Goal: Task Accomplishment & Management: Complete application form

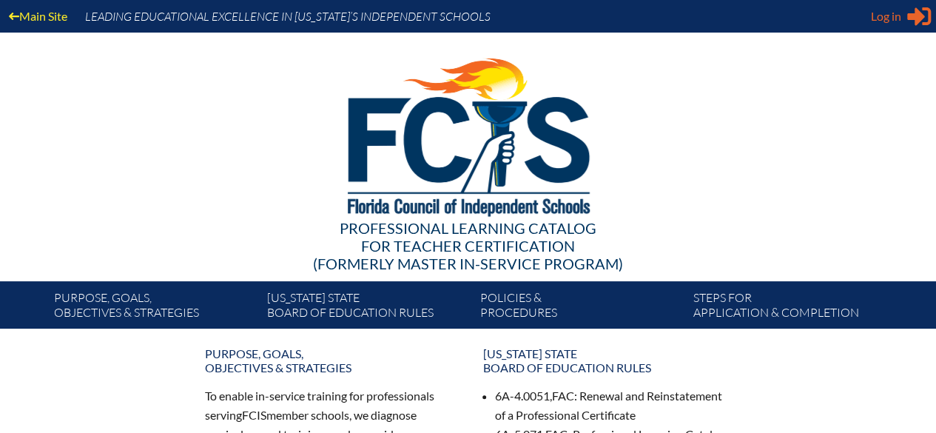
type input "[EMAIL_ADDRESS][DOMAIN_NAME]"
click at [899, 5] on div "Log in Close Sign in or register" at bounding box center [901, 16] width 60 height 24
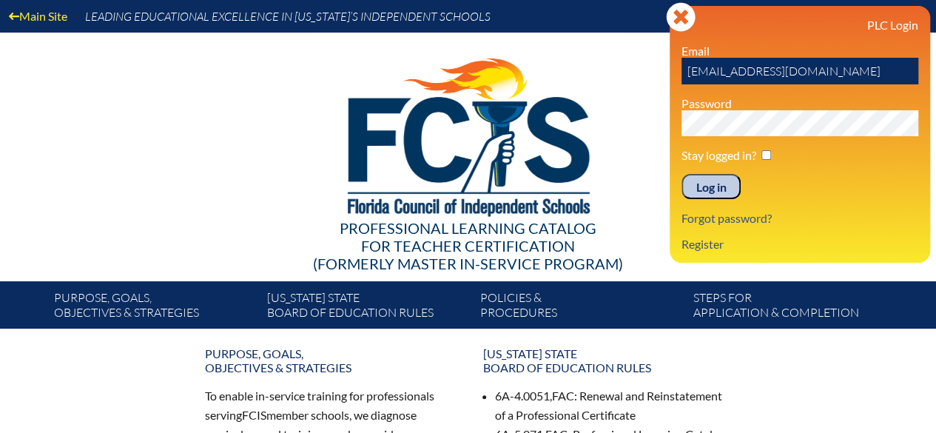
click at [714, 192] on input "Log in" at bounding box center [711, 186] width 59 height 25
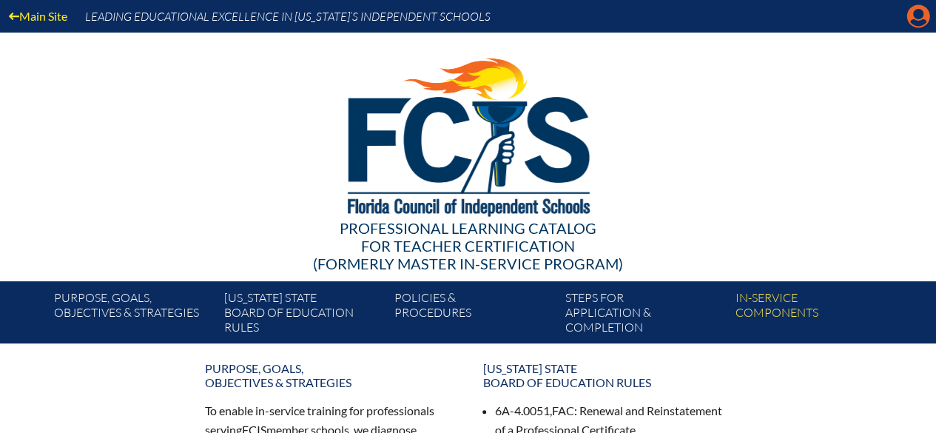
click at [916, 21] on icon "Manage account" at bounding box center [919, 16] width 24 height 24
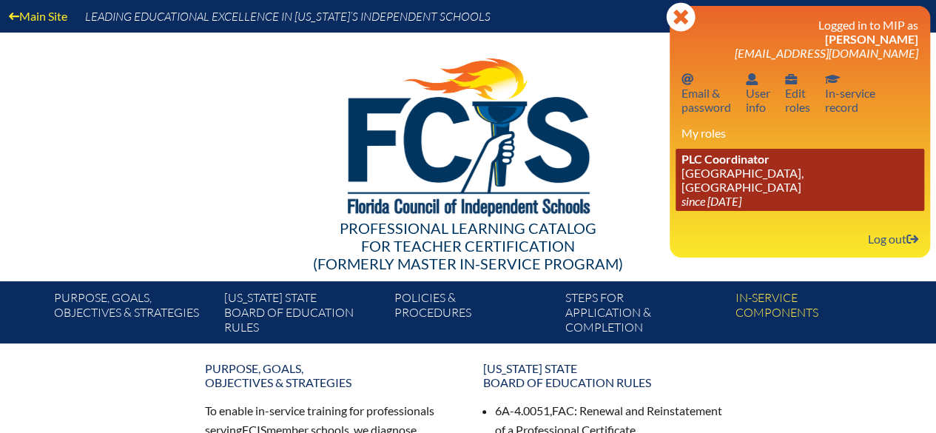
click at [736, 175] on link "PLC Coordinator Grace Episcopal Day School, Orange Park since 2023 Aug 1" at bounding box center [800, 180] width 249 height 62
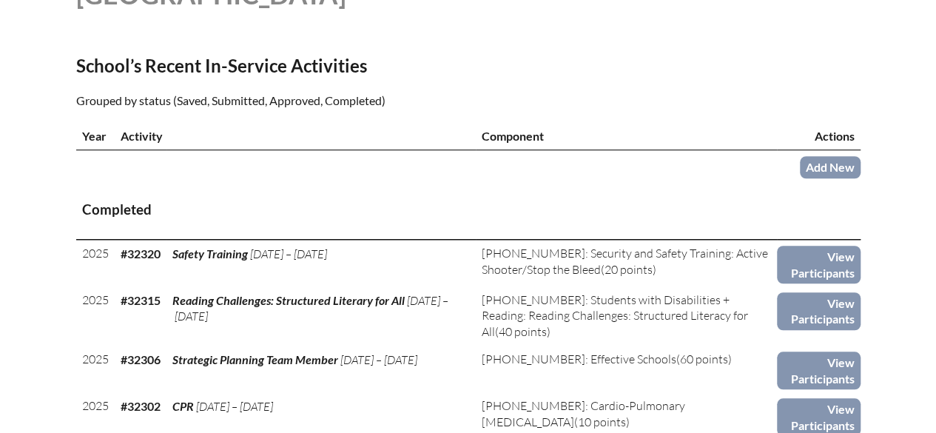
scroll to position [518, 0]
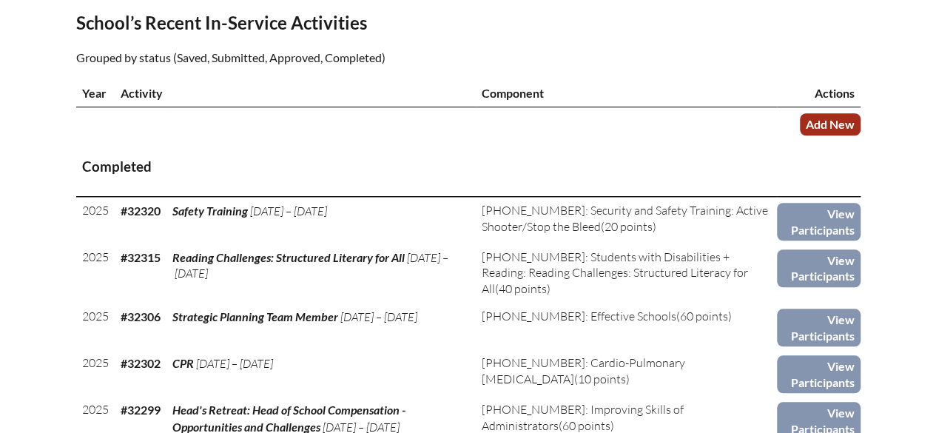
click at [838, 129] on link "Add New" at bounding box center [830, 123] width 61 height 21
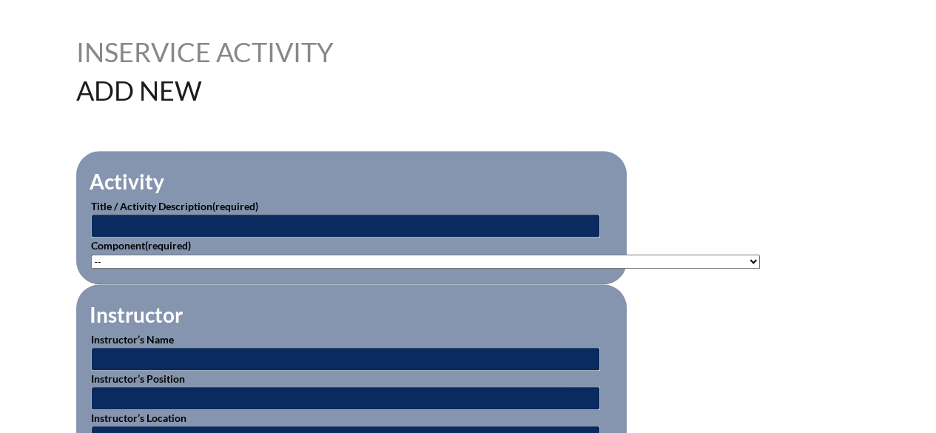
scroll to position [370, 0]
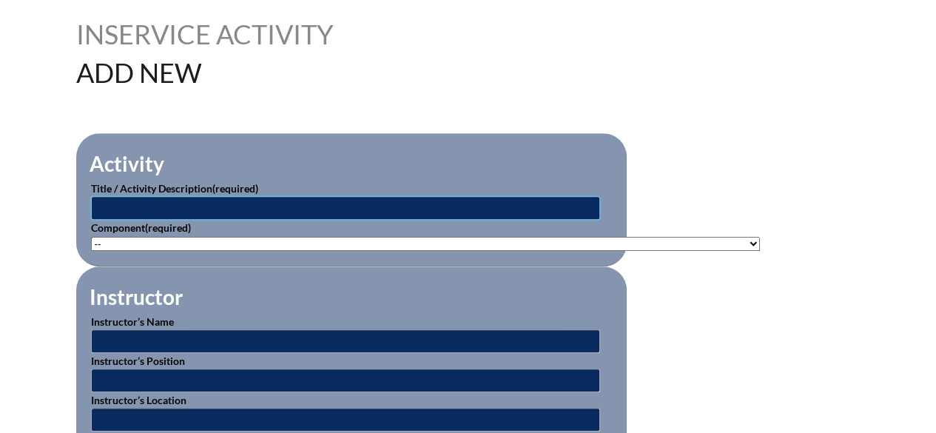
click at [351, 208] on input "text" at bounding box center [345, 208] width 509 height 24
paste input "Collaborative Classroom Implementation Strategies"
type input "Collaborative Classroom Implementation Strategies"
click at [428, 239] on select"]"] "-- 1-000-001: Appropriate Art Activities 1-000-002: Concept and Art Process for…" at bounding box center [425, 244] width 669 height 14
click at [298, 244] on select"]"] "-- 1-000-001: Appropriate Art Activities 1-000-002: Concept and Art Process for…" at bounding box center [425, 244] width 669 height 14
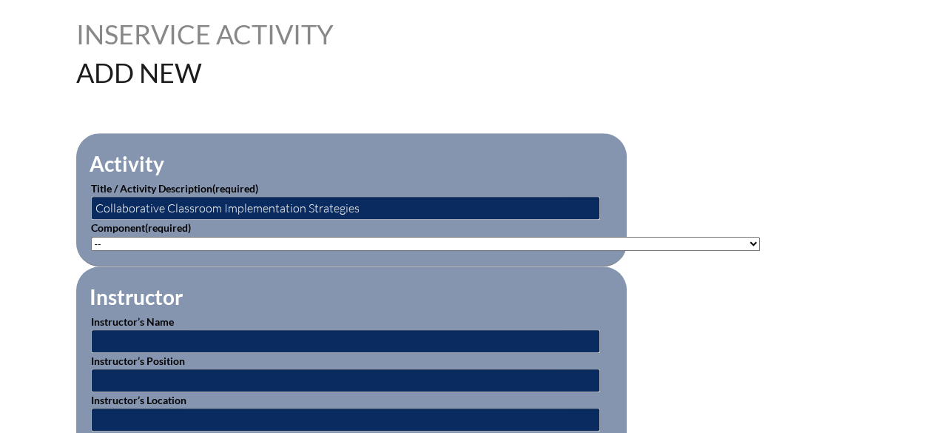
click at [281, 298] on fieldset "Instructor Instructor’s Name Instructor’s Position Instructor’s Location Instru…" at bounding box center [351, 376] width 551 height 220
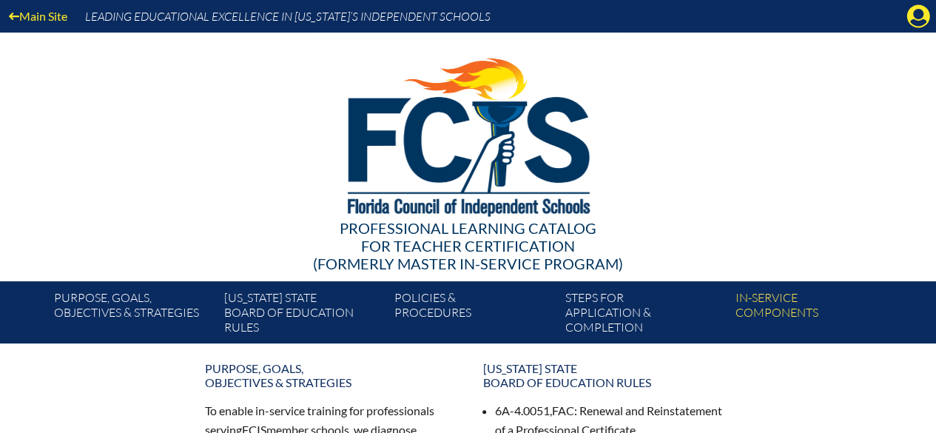
click at [921, 32] on div "Main Site Leading Educational Excellence in Florida’s Independent Schools Profe…" at bounding box center [468, 171] width 936 height 343
click at [918, 16] on icon "Manage account" at bounding box center [919, 16] width 24 height 24
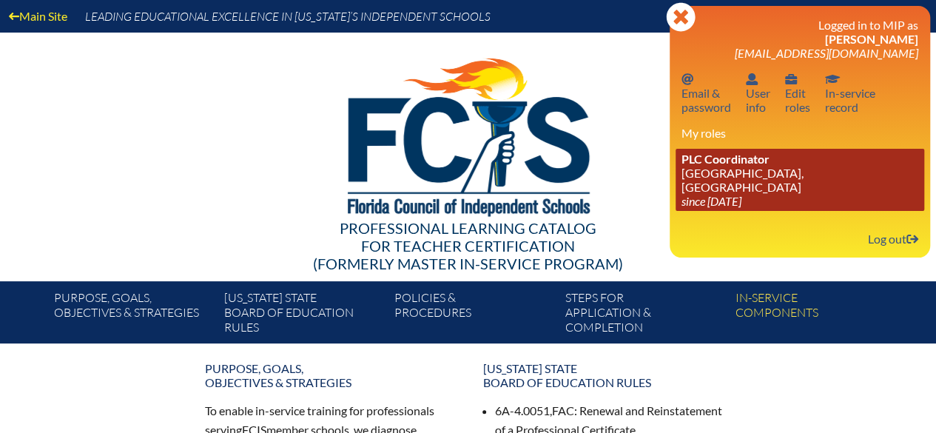
click at [805, 189] on link "PLC Coordinator Grace Episcopal Day School, Orange Park since 2023 Aug 1" at bounding box center [800, 180] width 249 height 62
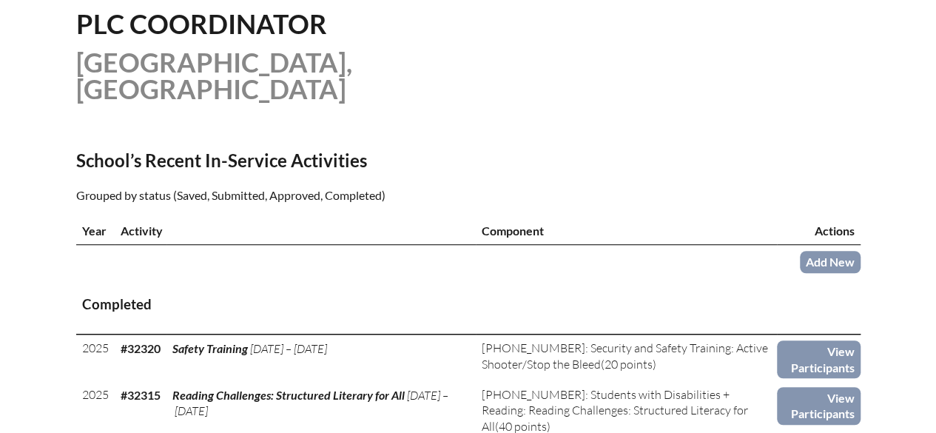
scroll to position [370, 0]
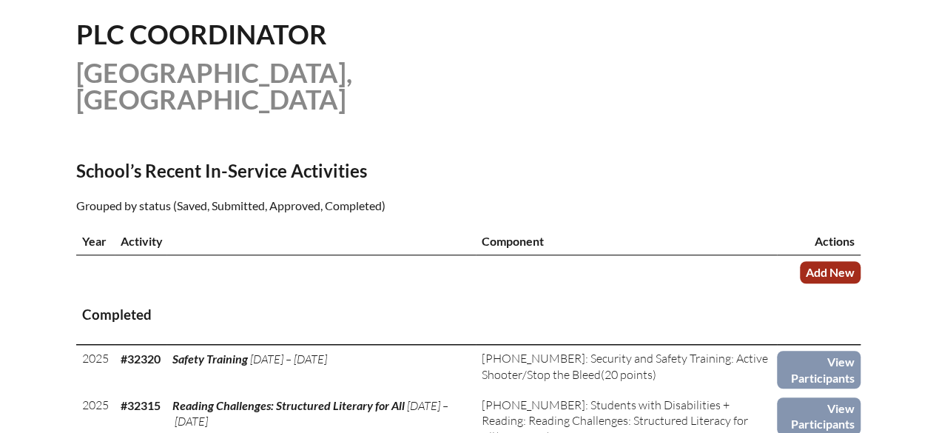
click at [852, 270] on link "Add New" at bounding box center [830, 271] width 61 height 21
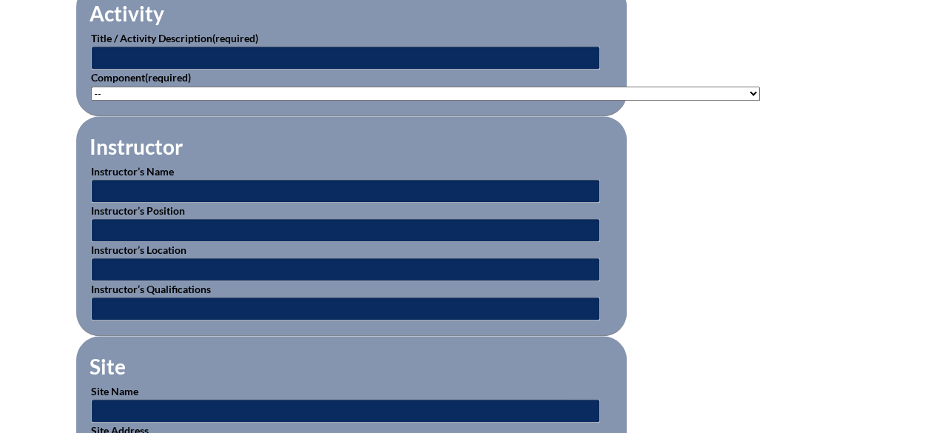
scroll to position [444, 0]
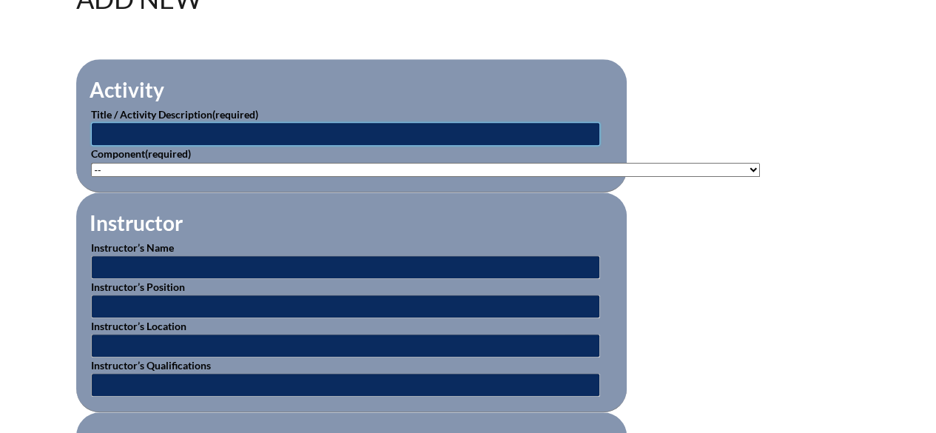
click at [286, 127] on input "text" at bounding box center [345, 134] width 509 height 24
paste input "Collaborative Classroom Implementation Strategies"
type input "Collaborative Classroom Implementation Strategies"
click at [344, 165] on select"]"] "-- 1-000-001: Appropriate Art Activities 1-000-002: Concept and Art Process for…" at bounding box center [425, 170] width 669 height 14
select select"]"] "20383"
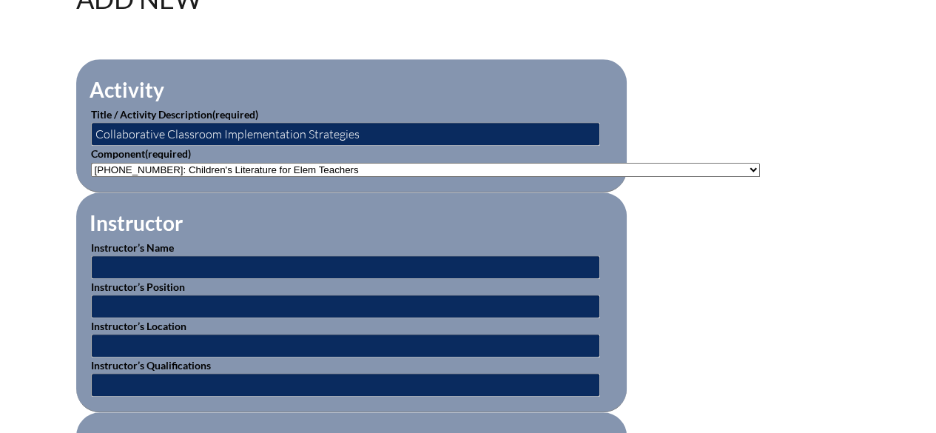
click at [91, 163] on select"]"] "-- 1-000-001: Appropriate Art Activities 1-000-002: Concept and Art Process for…" at bounding box center [425, 170] width 669 height 14
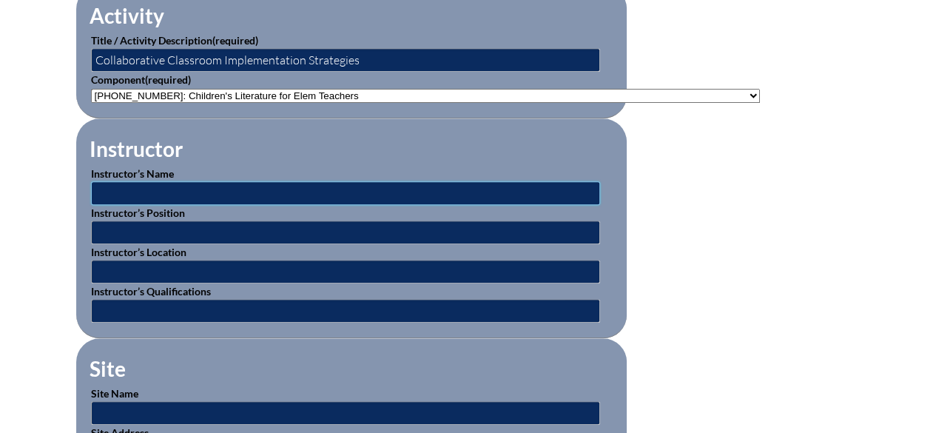
click at [235, 195] on input "text" at bounding box center [345, 193] width 509 height 24
paste input "Tricia Bennett"
type input "Tricia Bennett"
click at [127, 226] on input "text" at bounding box center [345, 233] width 509 height 24
type input "L"
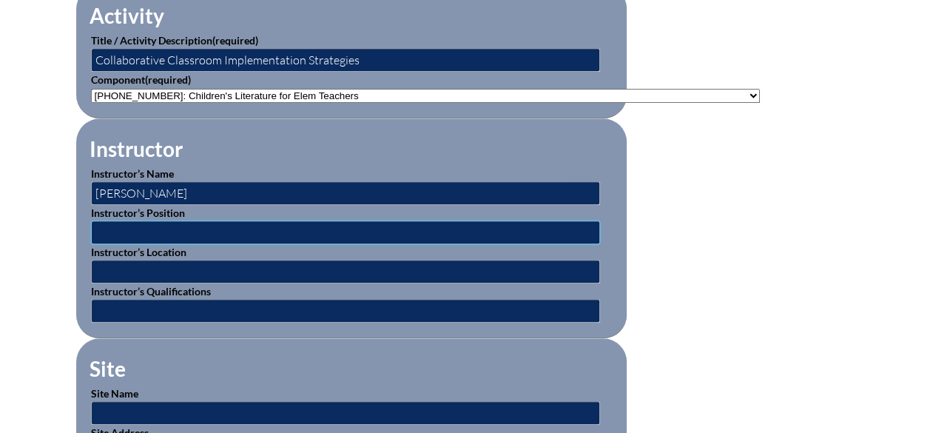
paste input "Tricia Bennett"
type input "T"
drag, startPoint x: 95, startPoint y: 63, endPoint x: 215, endPoint y: 67, distance: 120.7
click at [215, 67] on input "Collaborative Classroom Implementation Strategies" at bounding box center [345, 60] width 509 height 24
click at [145, 221] on input "text" at bounding box center [345, 233] width 509 height 24
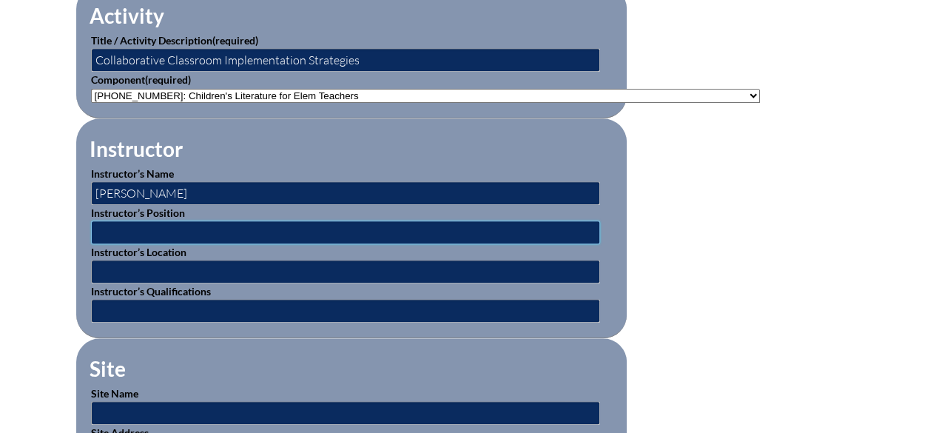
paste input "Collaborative Classroom"
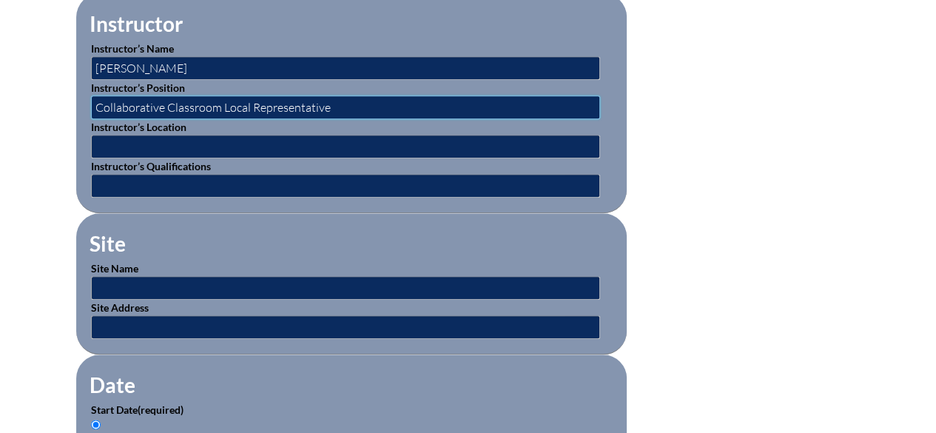
scroll to position [666, 0]
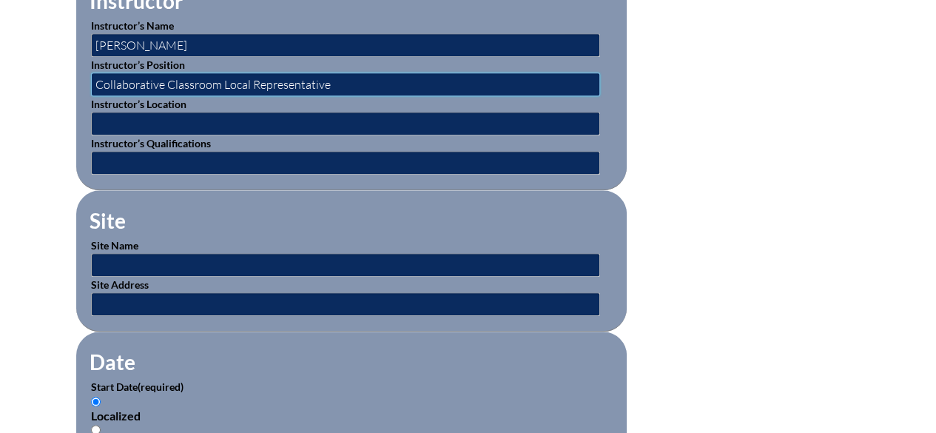
type input "Collaborative Classroom Local Representative"
click at [153, 266] on input "text" at bounding box center [345, 265] width 509 height 24
type input "G"
type input "e"
type input "Grace Episcopal Day School"
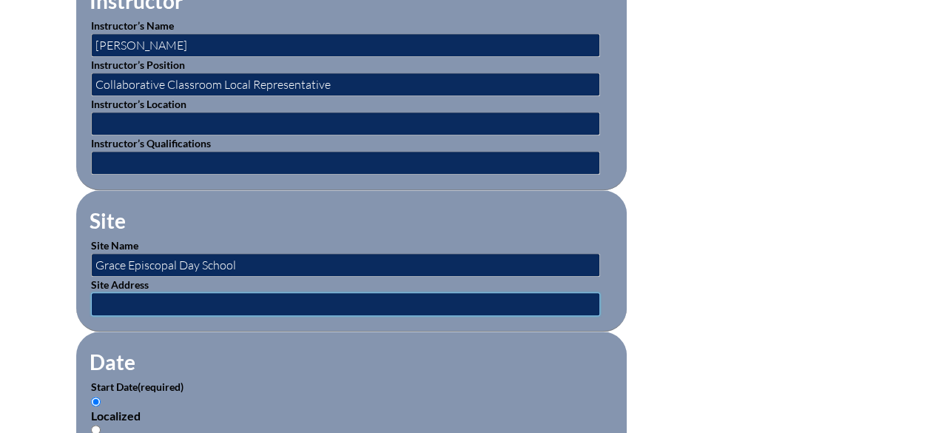
click at [138, 297] on input "text" at bounding box center [345, 304] width 509 height 24
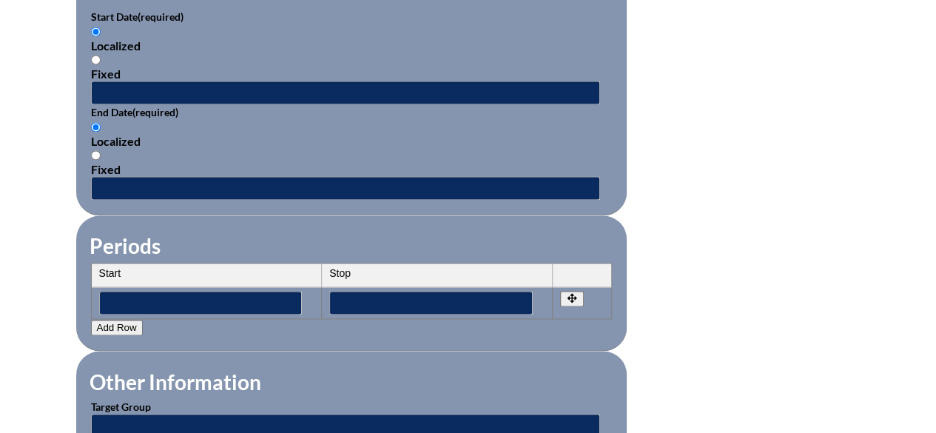
scroll to position [962, 0]
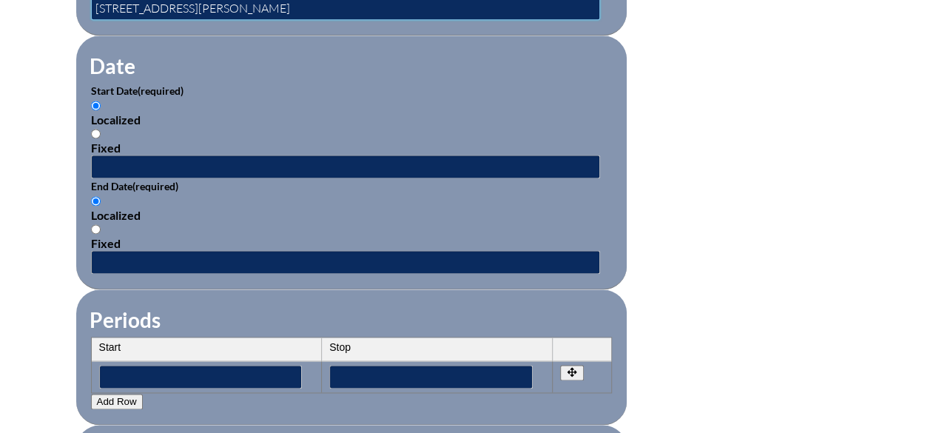
type input "156 Kingsley Ave, Orange Park, FL 32073"
click at [150, 178] on p "End Date (required)" at bounding box center [351, 186] width 521 height 16
click at [145, 159] on input "text" at bounding box center [345, 167] width 509 height 24
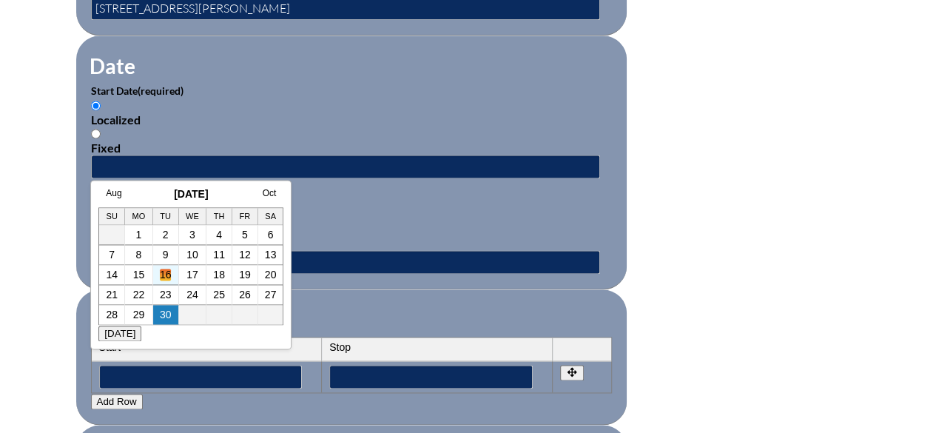
click at [166, 275] on link "16" at bounding box center [166, 275] width 12 height 12
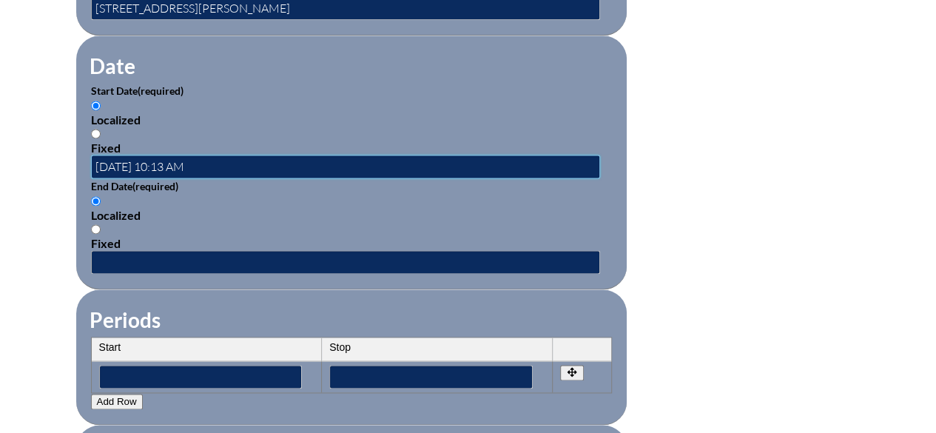
click at [190, 165] on input "2025-09-16 10:13 AM" at bounding box center [345, 167] width 509 height 24
type input "2025-09-16 10:00 AM"
click at [135, 261] on input "text" at bounding box center [345, 262] width 509 height 24
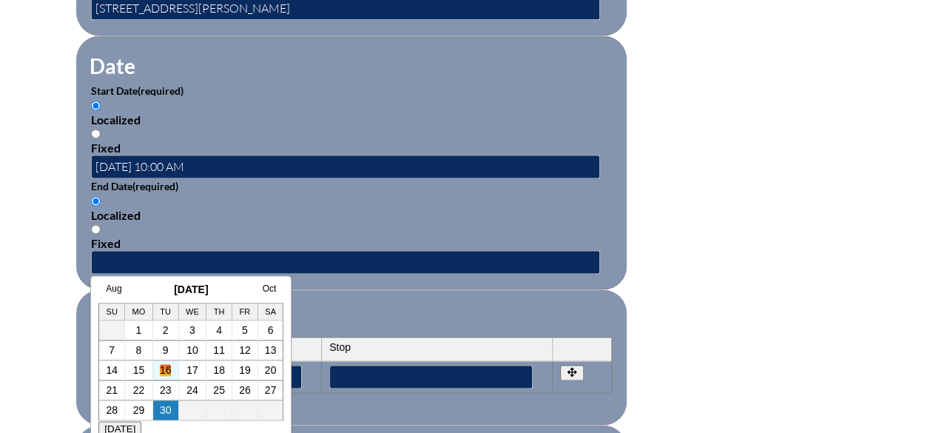
click at [169, 369] on link "16" at bounding box center [166, 370] width 12 height 12
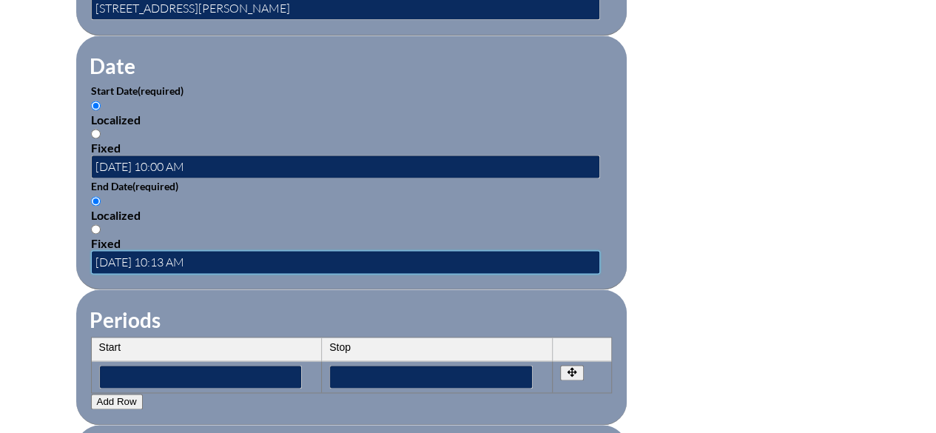
click at [190, 251] on input "2025-09-16 10:13 AM" at bounding box center [345, 262] width 509 height 24
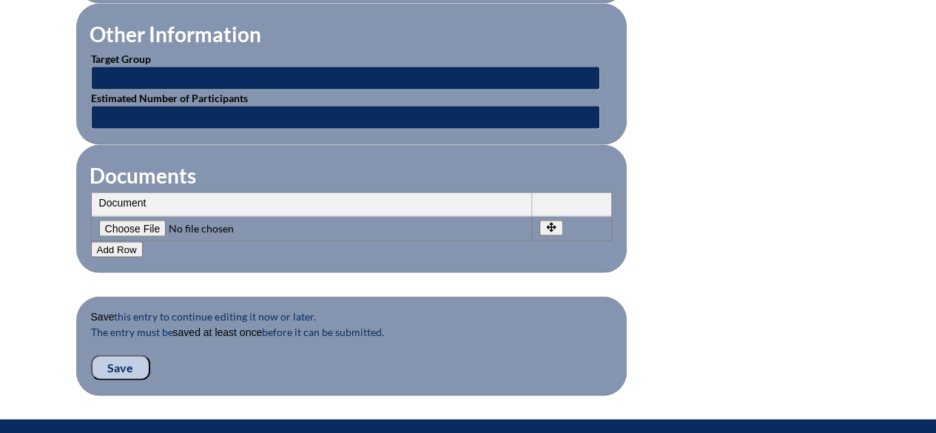
scroll to position [1406, 0]
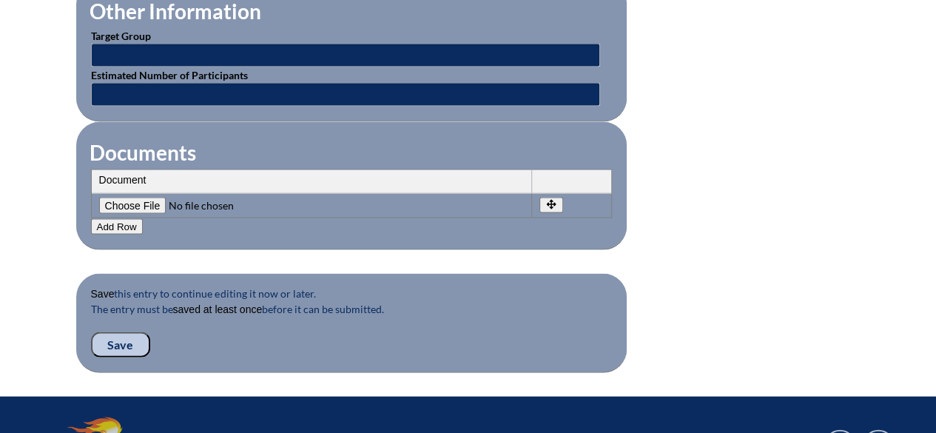
type input "2025-09-16 12:00 PM"
click at [113, 332] on input "Save" at bounding box center [120, 344] width 59 height 25
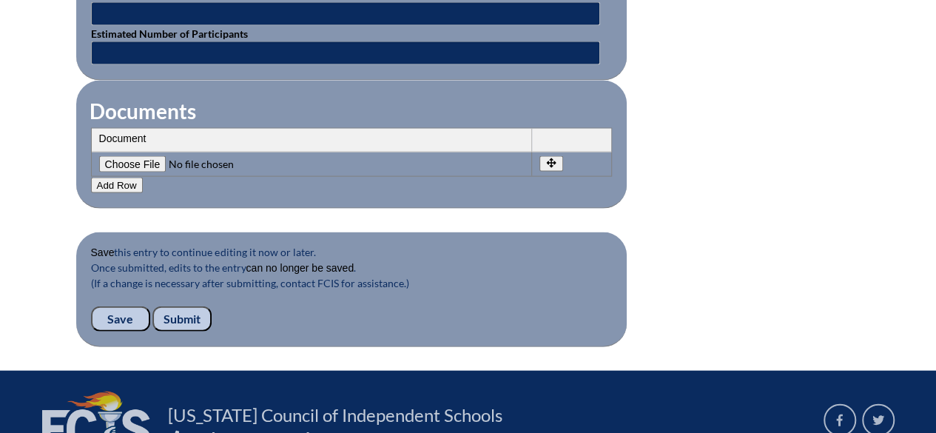
scroll to position [1480, 0]
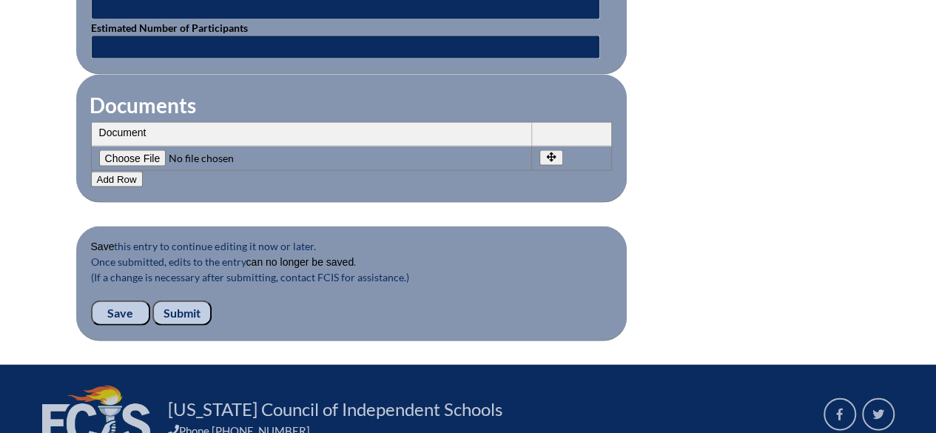
click at [181, 301] on input "Submit" at bounding box center [181, 313] width 59 height 25
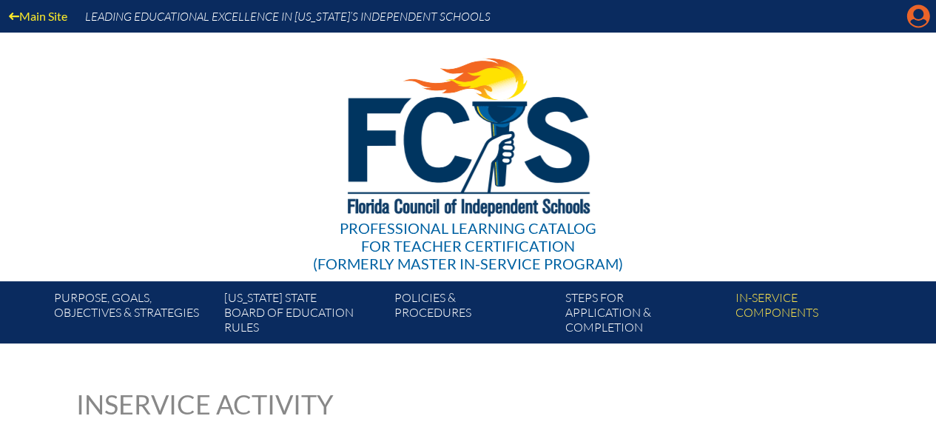
click at [919, 17] on icon "Manage account" at bounding box center [919, 16] width 24 height 24
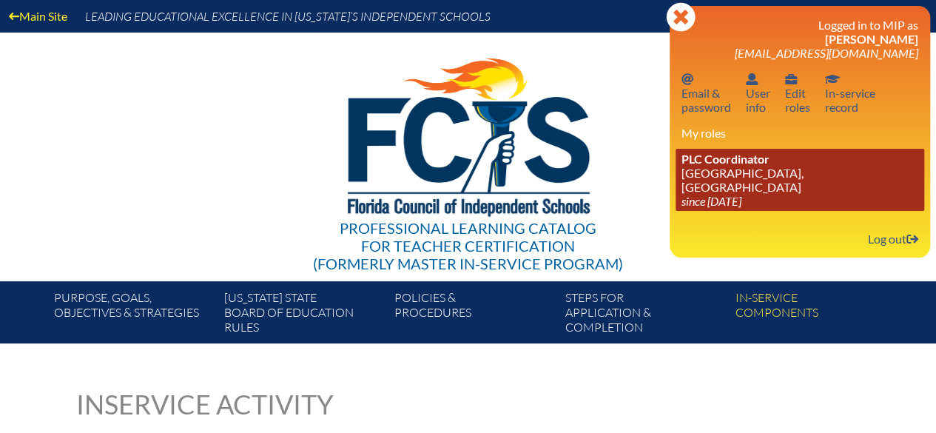
click at [800, 189] on link "PLC Coordinator [GEOGRAPHIC_DATA], [GEOGRAPHIC_DATA] since [DATE]" at bounding box center [800, 180] width 249 height 62
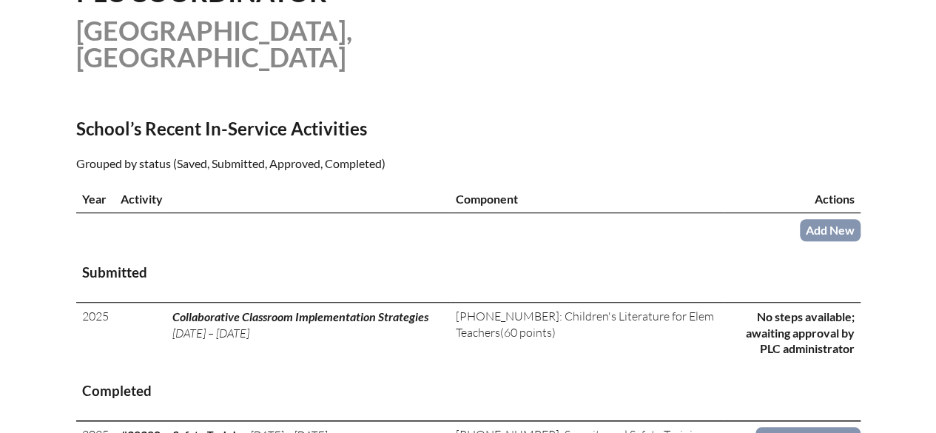
scroll to position [444, 0]
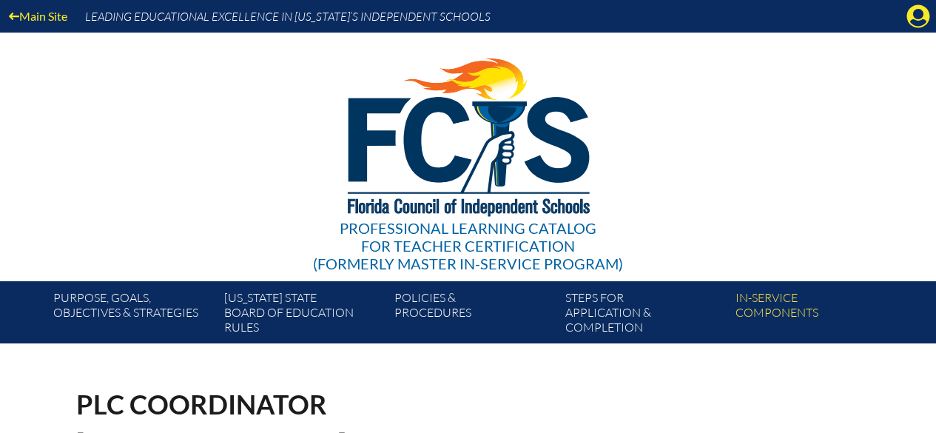
scroll to position [444, 0]
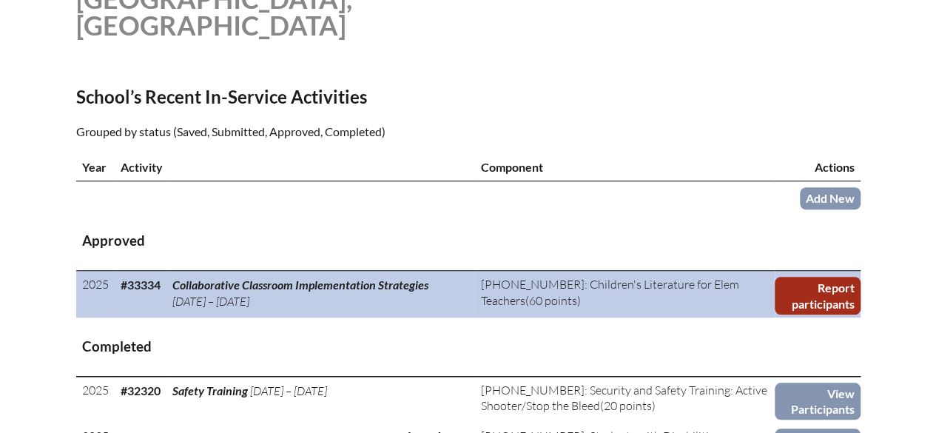
click at [845, 304] on link "Report participants" at bounding box center [818, 296] width 86 height 38
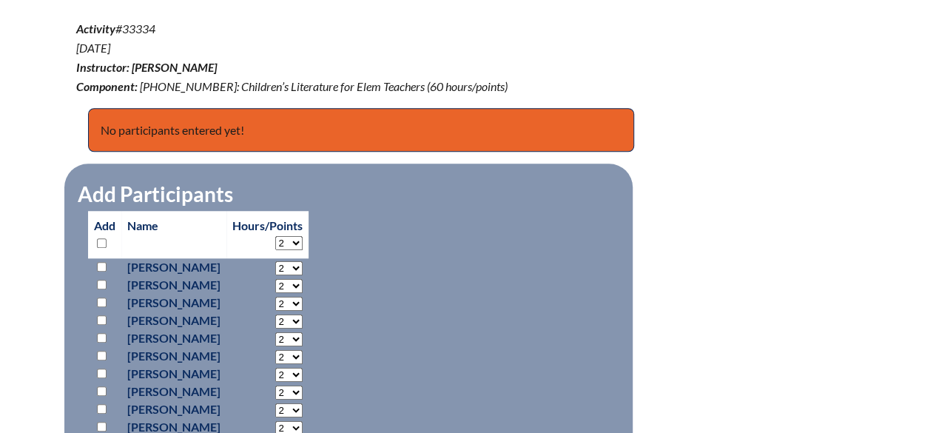
scroll to position [592, 0]
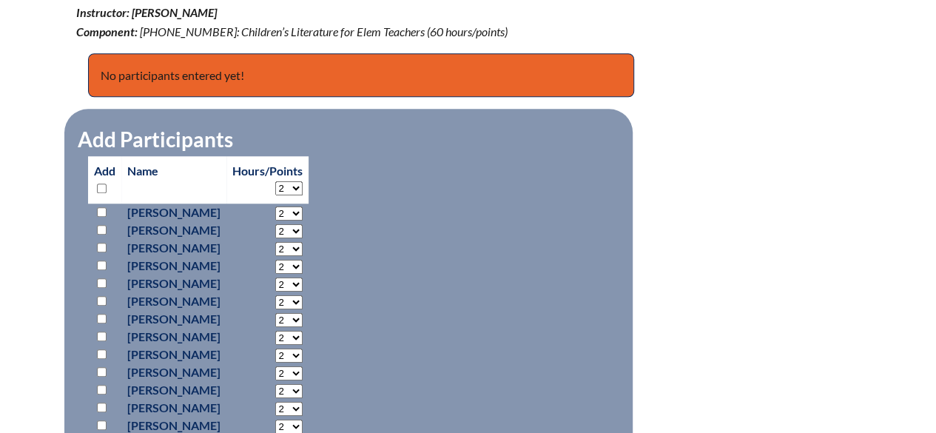
click at [99, 261] on input "checkbox" at bounding box center [102, 266] width 10 height 10
checkbox input "true"
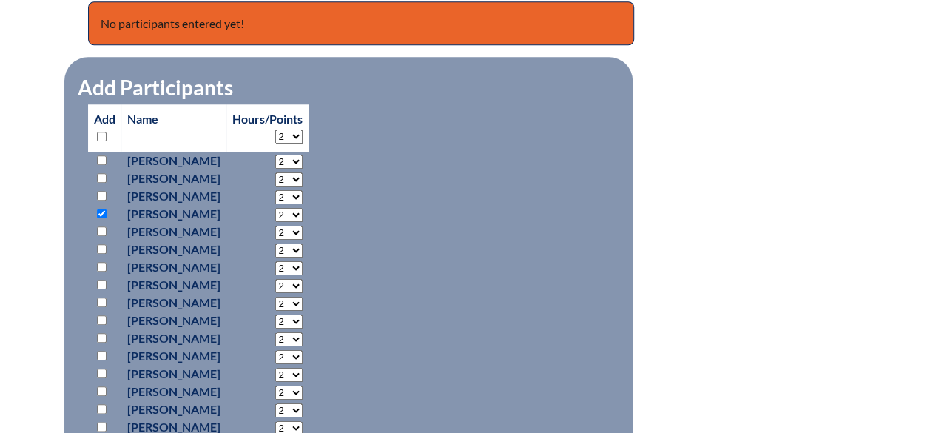
scroll to position [666, 0]
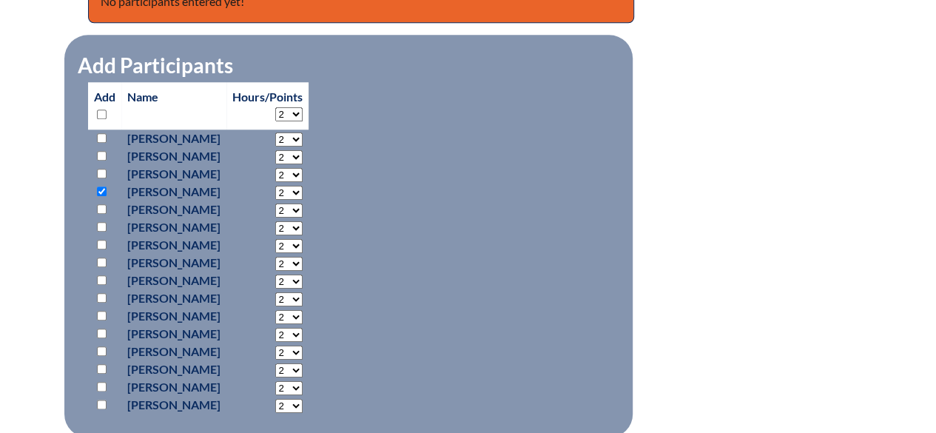
click at [104, 369] on input "checkbox" at bounding box center [102, 369] width 10 height 10
checkbox input "true"
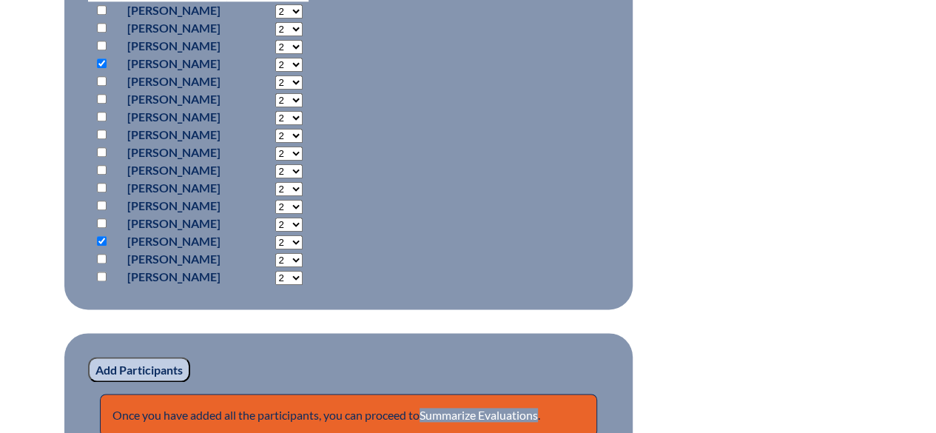
scroll to position [814, 0]
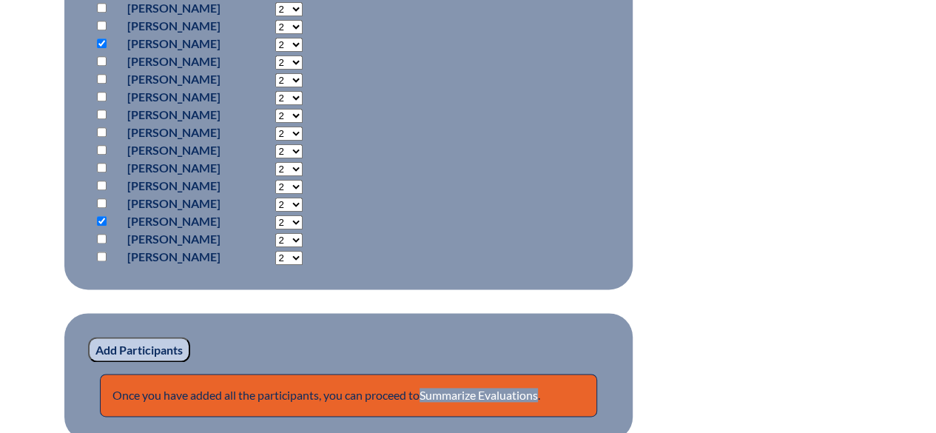
click at [175, 341] on input "Add Participants" at bounding box center [139, 349] width 102 height 25
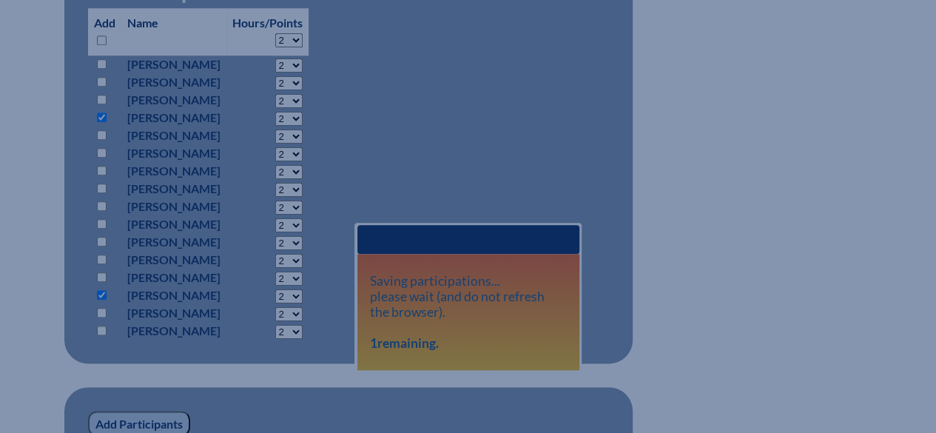
scroll to position [740, 0]
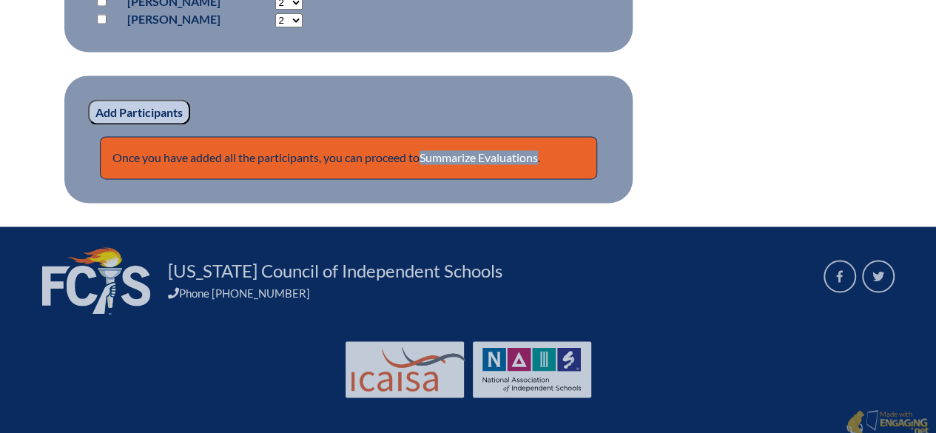
scroll to position [1128, 0]
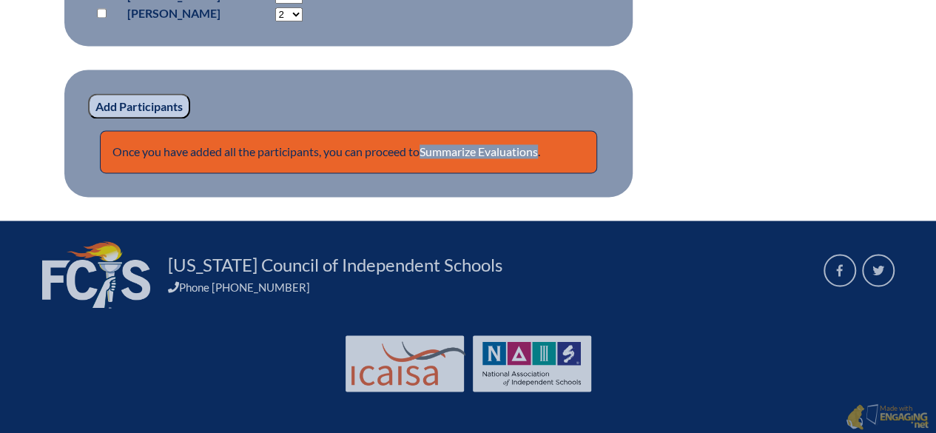
click at [160, 98] on input "Add Participants" at bounding box center [139, 105] width 102 height 25
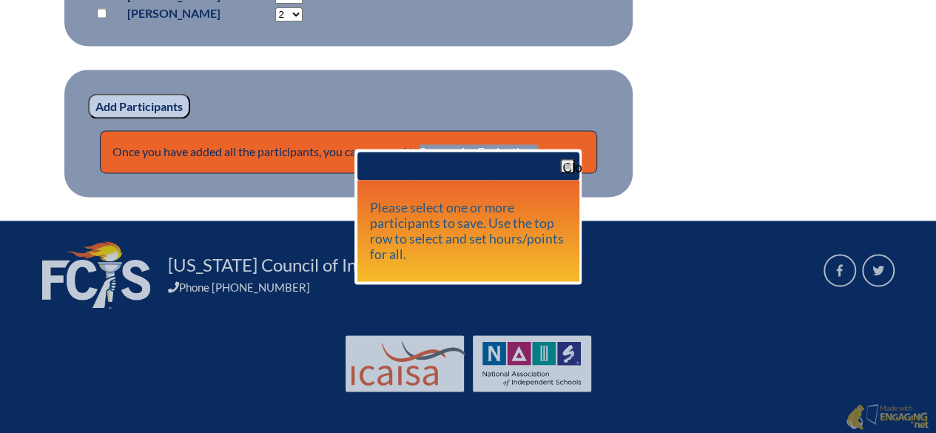
click at [569, 165] on span "button" at bounding box center [568, 166] width 12 height 12
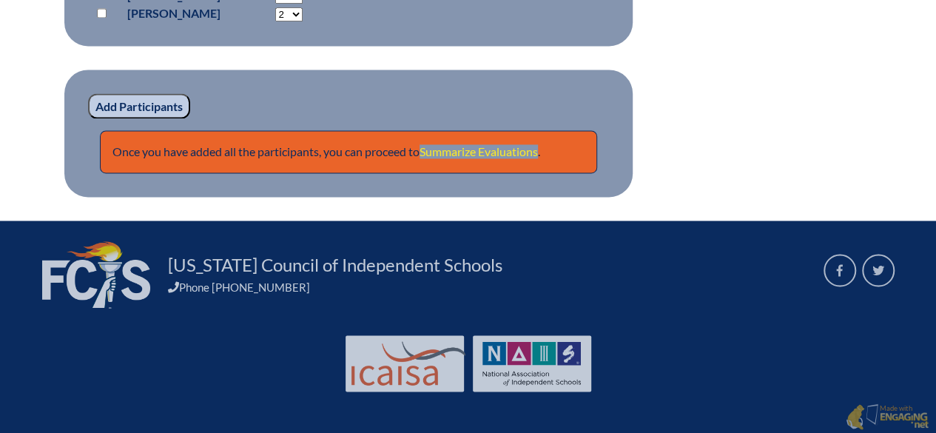
click at [517, 154] on link "Summarize Evaluations" at bounding box center [479, 151] width 118 height 14
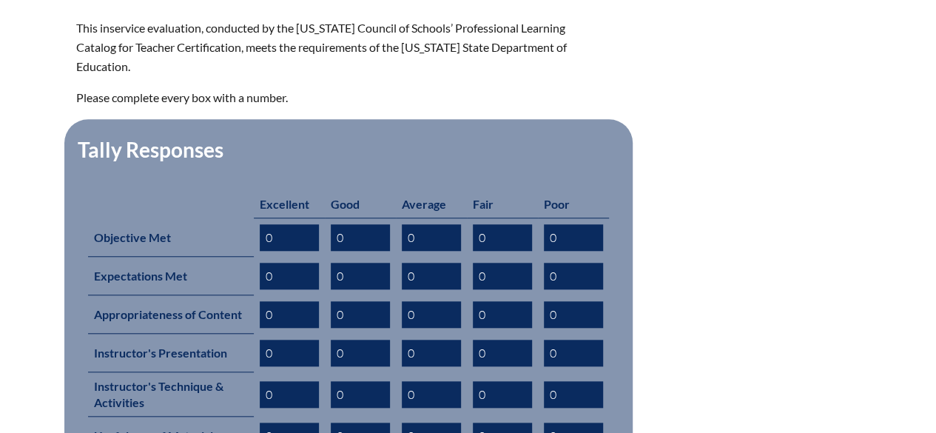
scroll to position [592, 0]
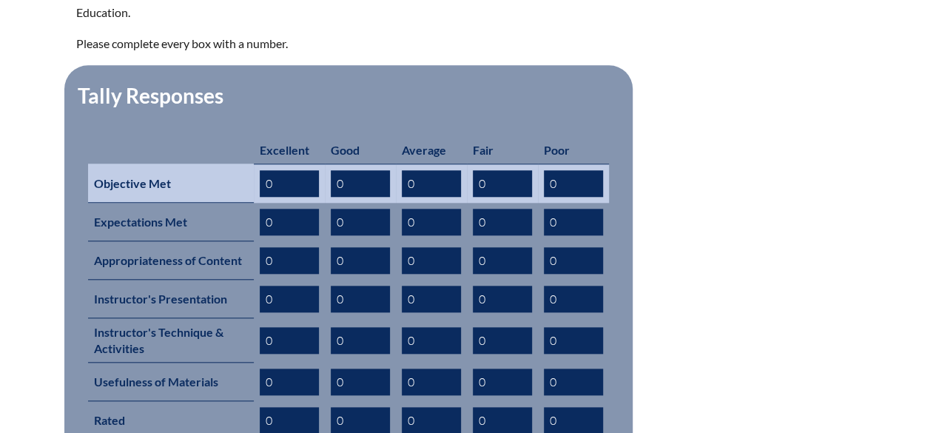
drag, startPoint x: 318, startPoint y: 163, endPoint x: 224, endPoint y: 172, distance: 95.2
click at [224, 172] on tr "Objective Met 0 0 0 0 0" at bounding box center [348, 183] width 521 height 39
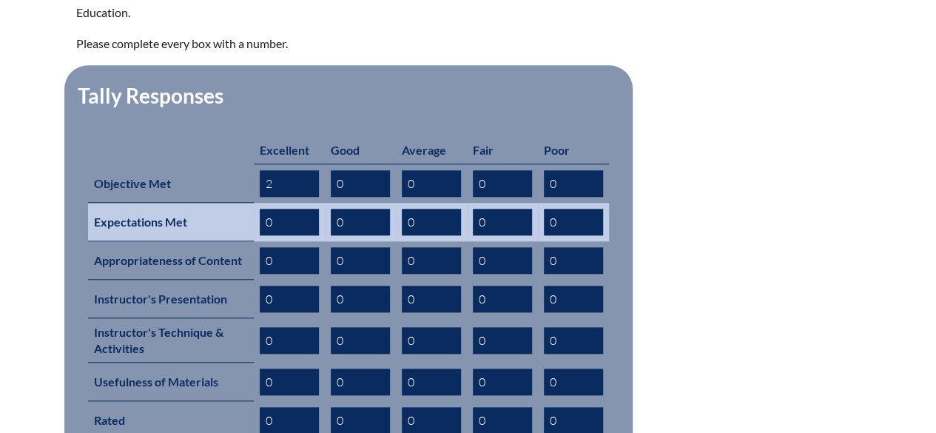
type input "2"
click at [292, 209] on input "0" at bounding box center [289, 222] width 59 height 27
type input "1"
click at [355, 209] on input "0" at bounding box center [360, 222] width 59 height 27
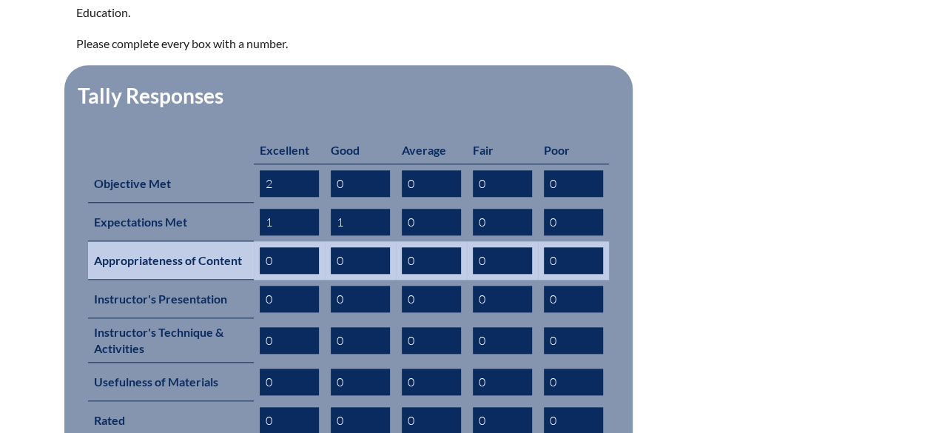
type input "1"
click at [312, 247] on input "0" at bounding box center [289, 260] width 59 height 27
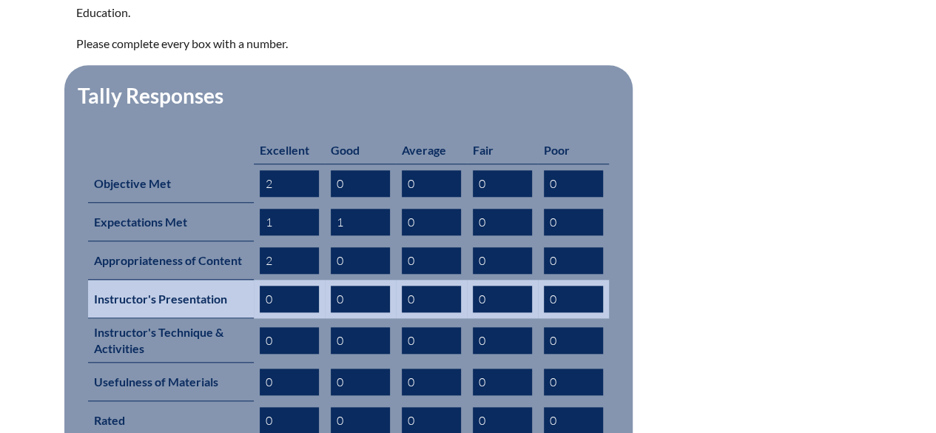
type input "2"
click at [357, 286] on input "0" at bounding box center [360, 299] width 59 height 27
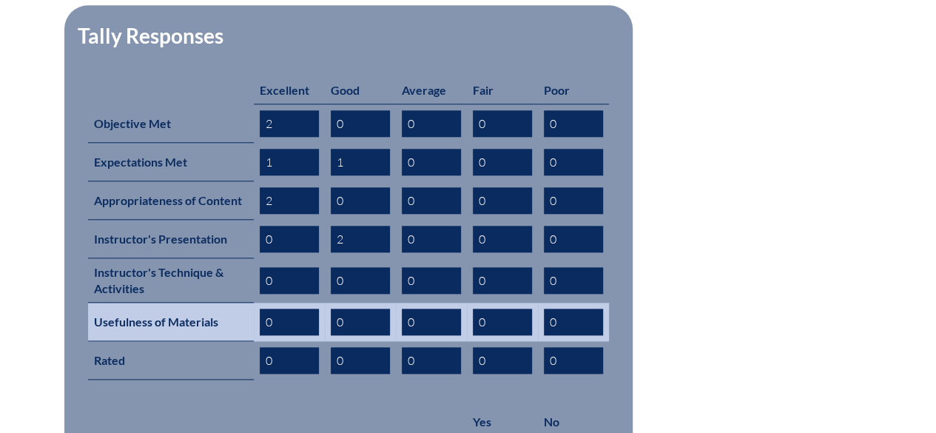
scroll to position [666, 0]
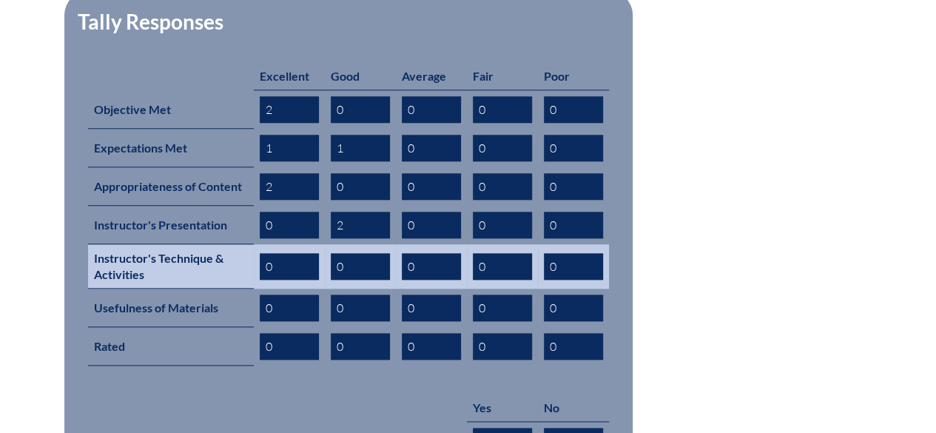
type input "2"
click at [296, 253] on input "0" at bounding box center [289, 266] width 59 height 27
type input "1"
drag, startPoint x: 360, startPoint y: 252, endPoint x: 321, endPoint y: 255, distance: 39.3
click at [321, 255] on tr "Instructor's Technique & Activities 1 0 0 0 0" at bounding box center [348, 266] width 521 height 44
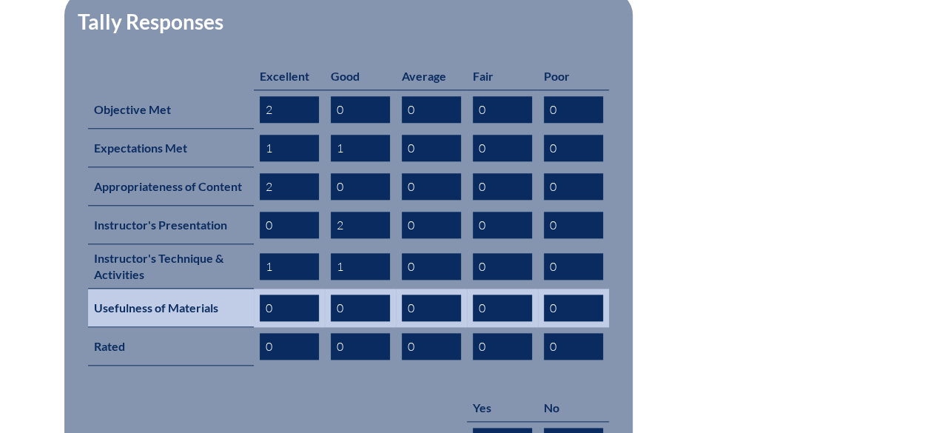
type input "1"
click at [299, 295] on input "0" at bounding box center [289, 308] width 59 height 27
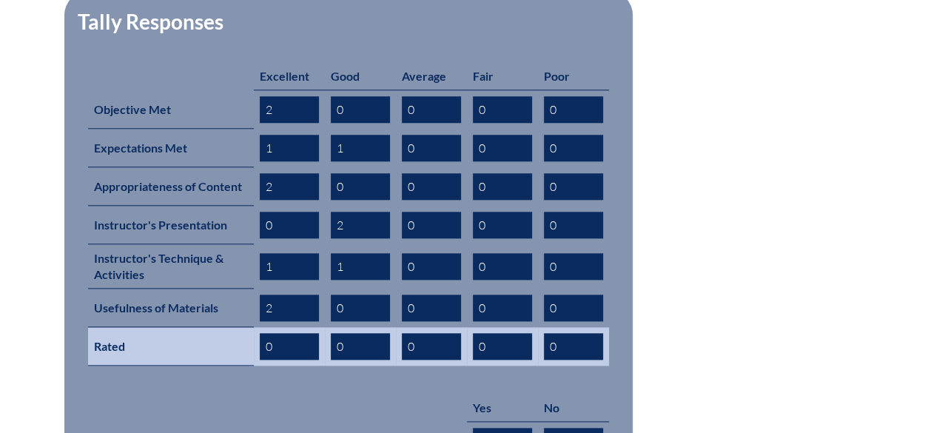
type input "2"
drag, startPoint x: 304, startPoint y: 332, endPoint x: 221, endPoint y: 324, distance: 84.0
click at [221, 327] on tr "Rated 0 0 0 0 0" at bounding box center [348, 346] width 521 height 38
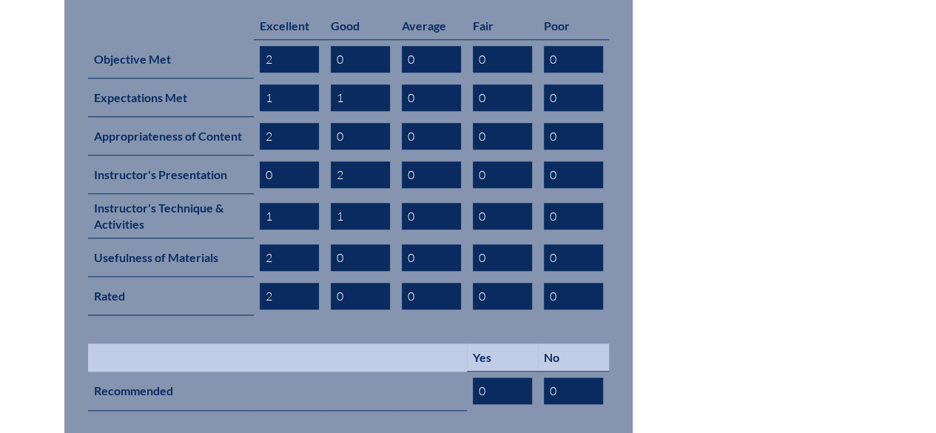
scroll to position [740, 0]
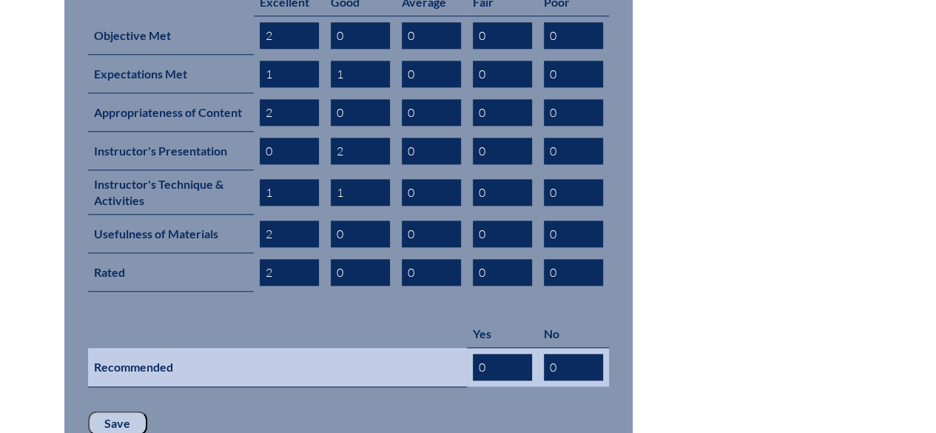
type input "2"
drag, startPoint x: 501, startPoint y: 349, endPoint x: 449, endPoint y: 356, distance: 53.1
click at [449, 356] on tr "Recommended 0 0" at bounding box center [348, 367] width 521 height 39
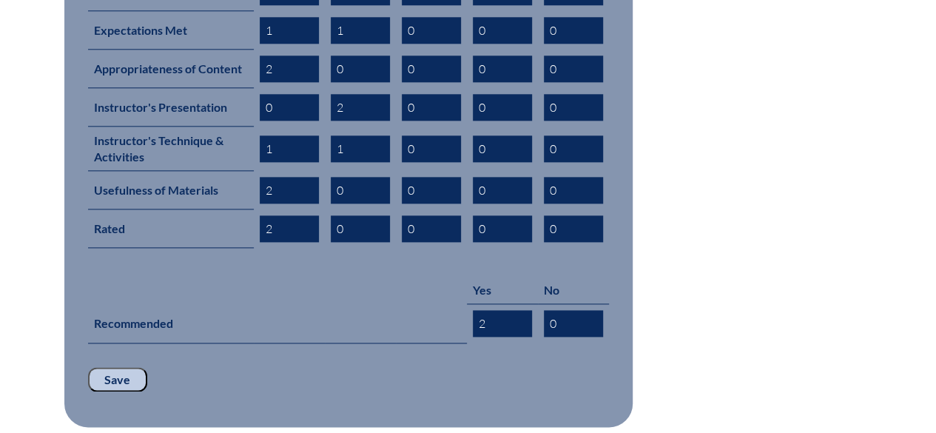
scroll to position [814, 0]
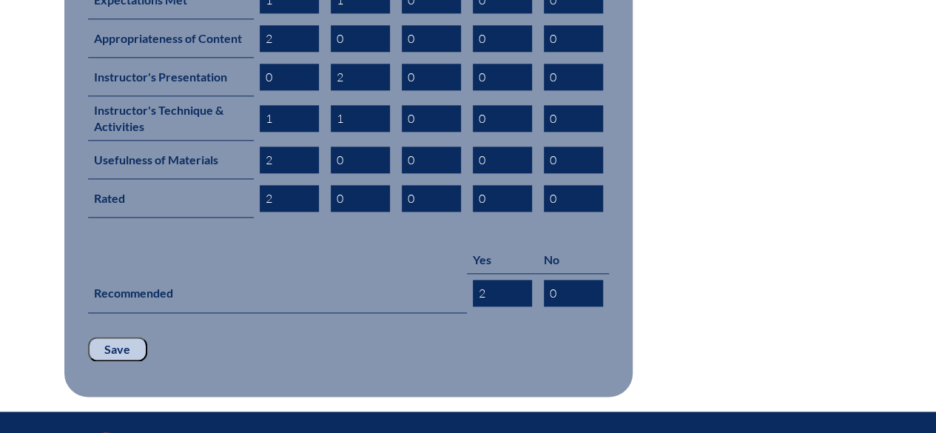
type input "2"
click at [114, 337] on input "Save" at bounding box center [117, 349] width 59 height 25
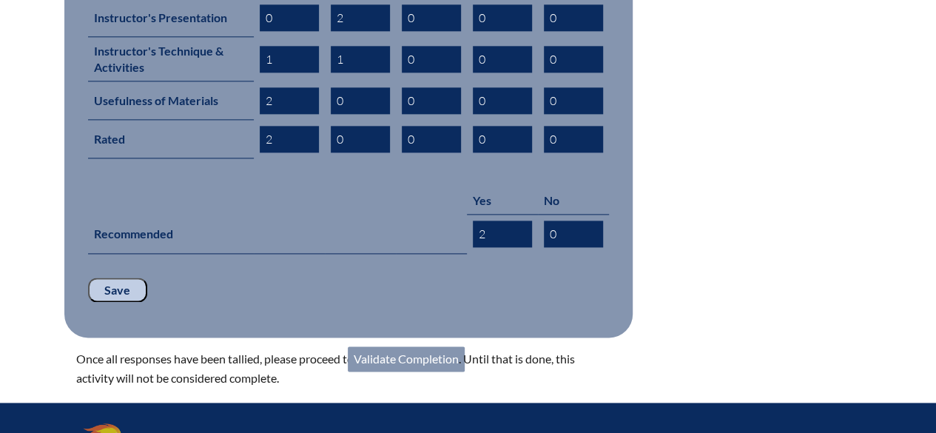
scroll to position [962, 0]
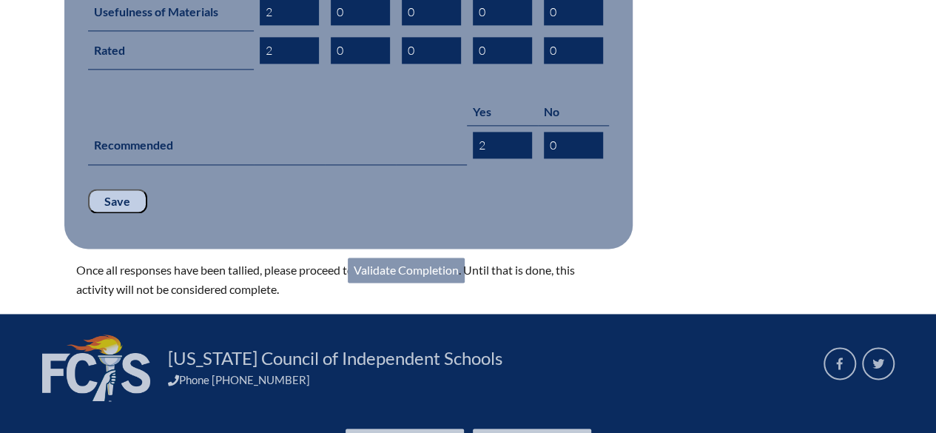
click at [374, 258] on link "Validate Completion" at bounding box center [406, 270] width 117 height 25
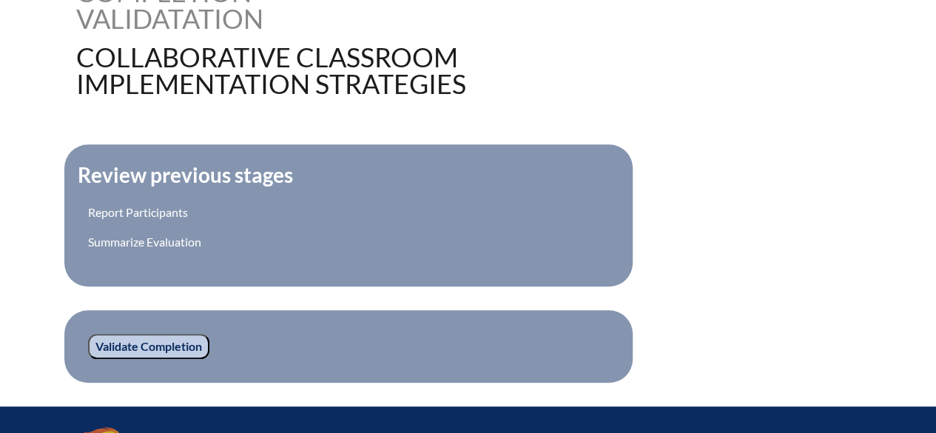
scroll to position [444, 0]
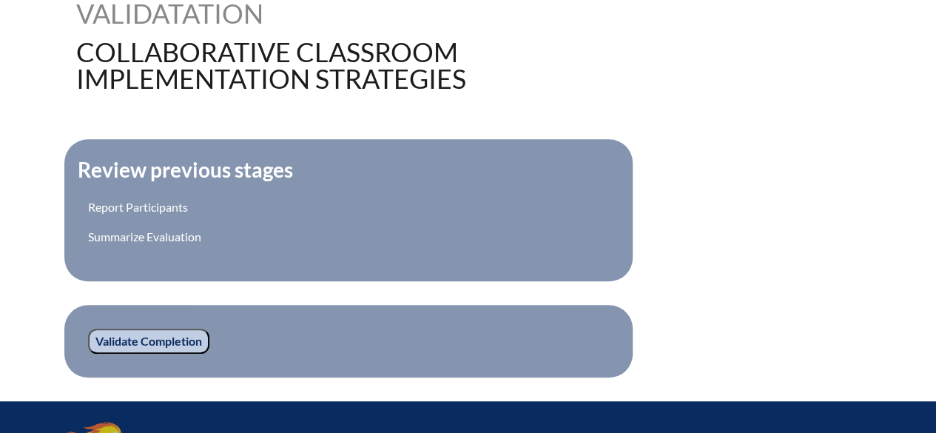
click at [118, 342] on input "Validate Completion" at bounding box center [148, 341] width 121 height 25
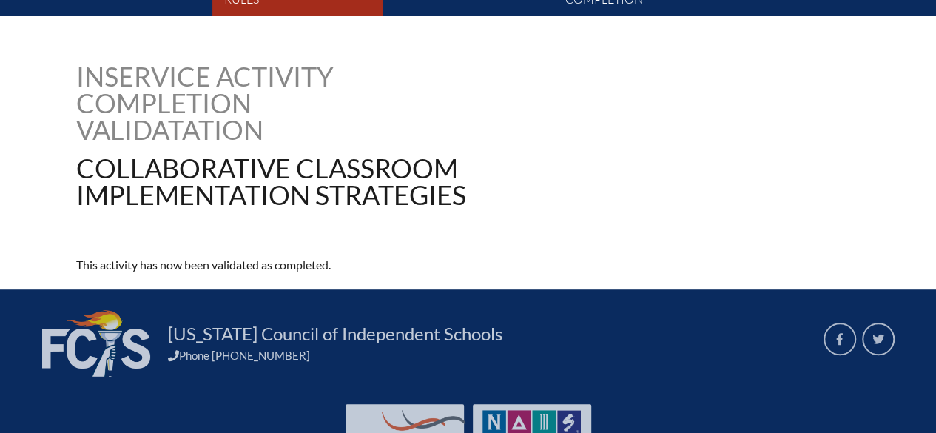
scroll to position [370, 0]
